Goal: Find specific page/section: Find specific page/section

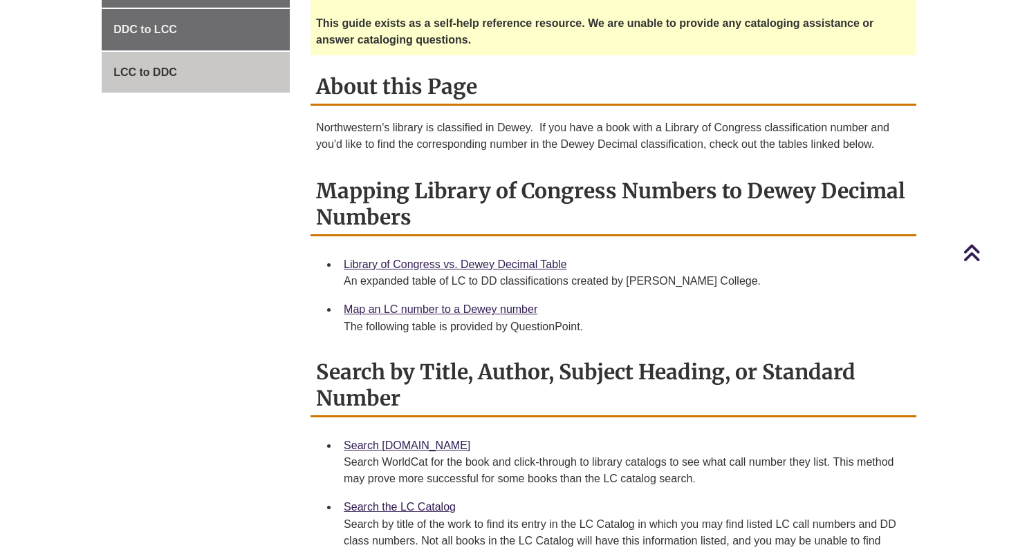
scroll to position [553, 0]
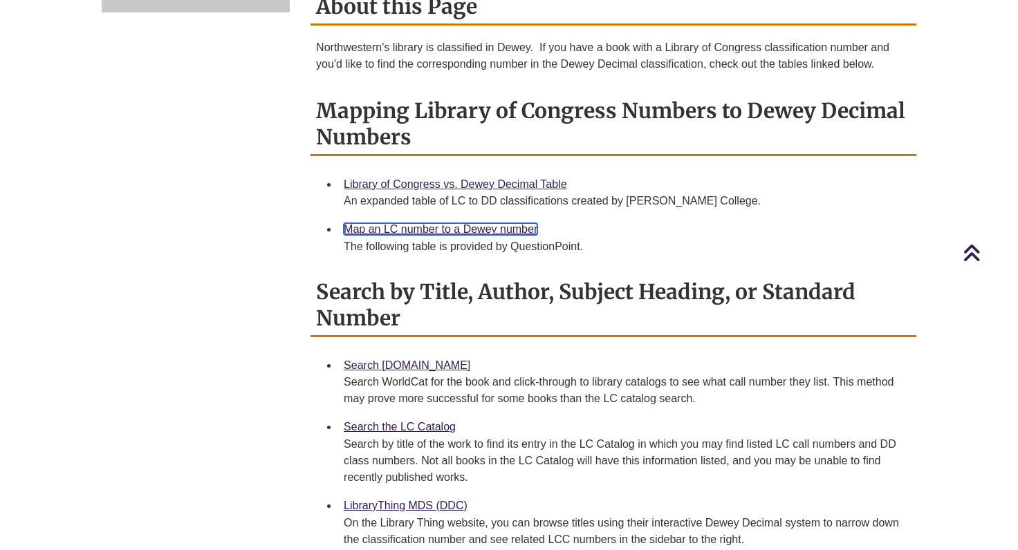
click at [480, 230] on link "Map an LC number to a Dewey number" at bounding box center [441, 229] width 194 height 12
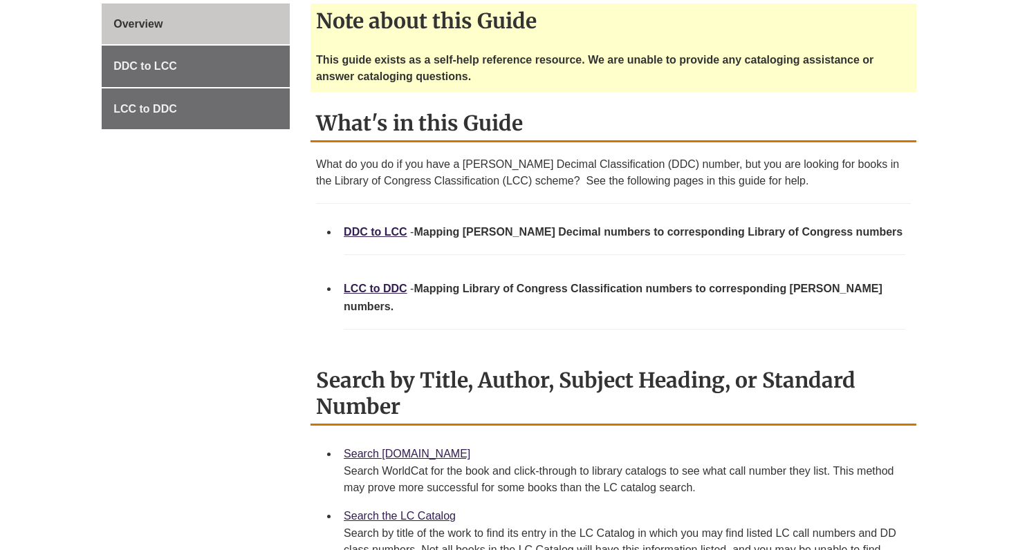
scroll to position [484, 0]
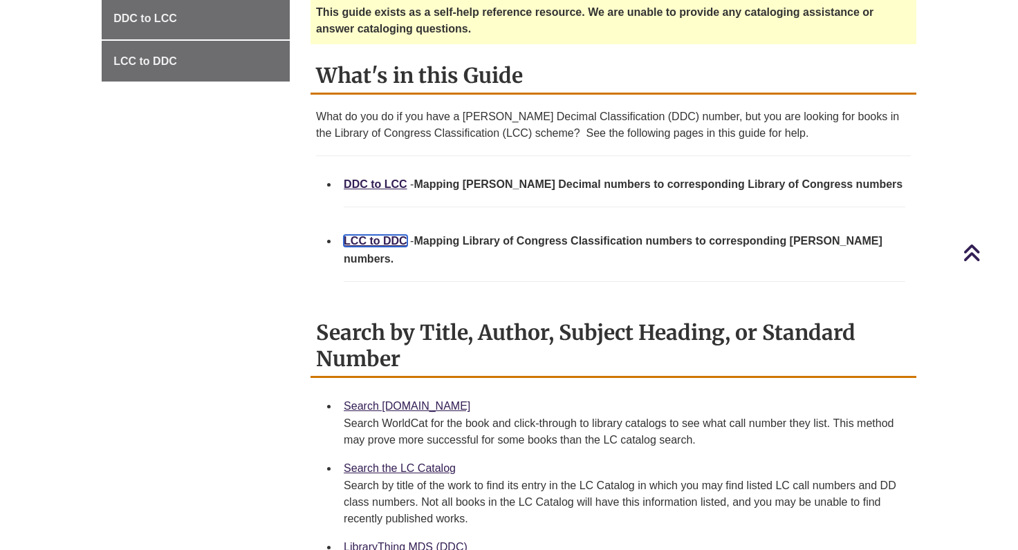
click at [385, 239] on link "LCC to DDC" at bounding box center [376, 241] width 64 height 12
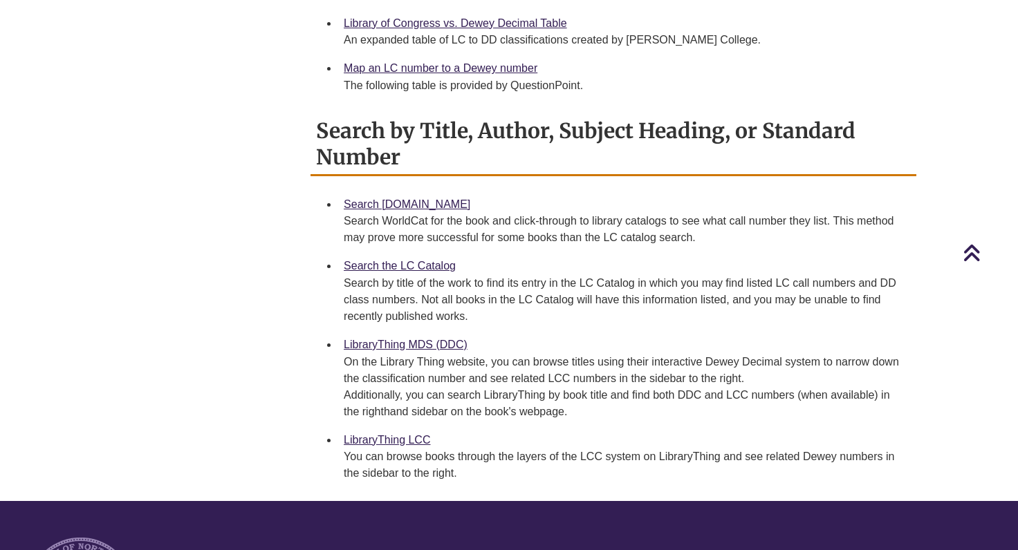
scroll to position [830, 0]
